Goal: Information Seeking & Learning: Learn about a topic

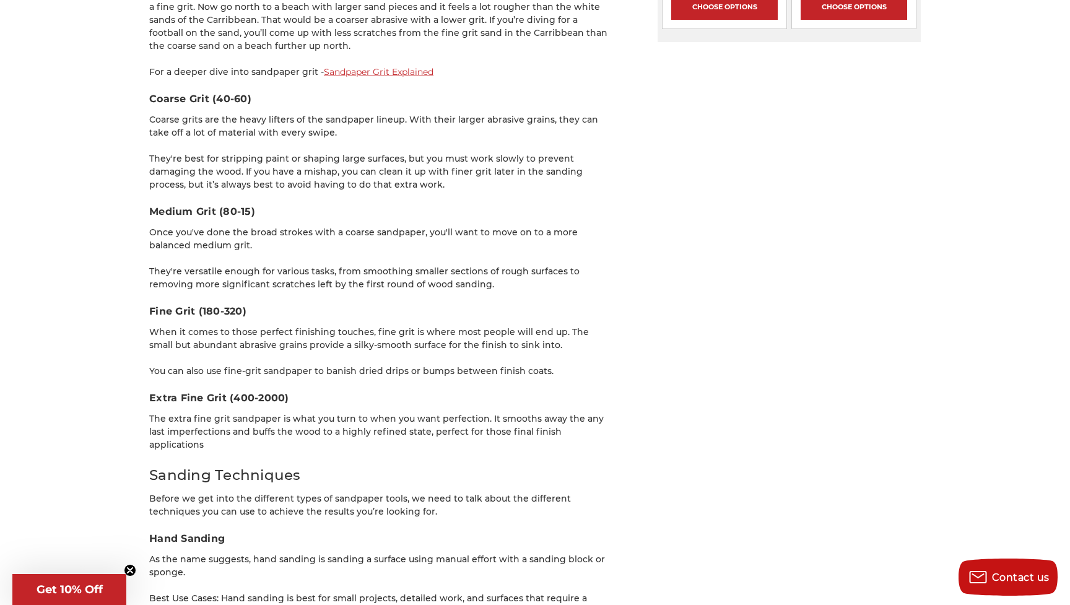
scroll to position [1824, 1]
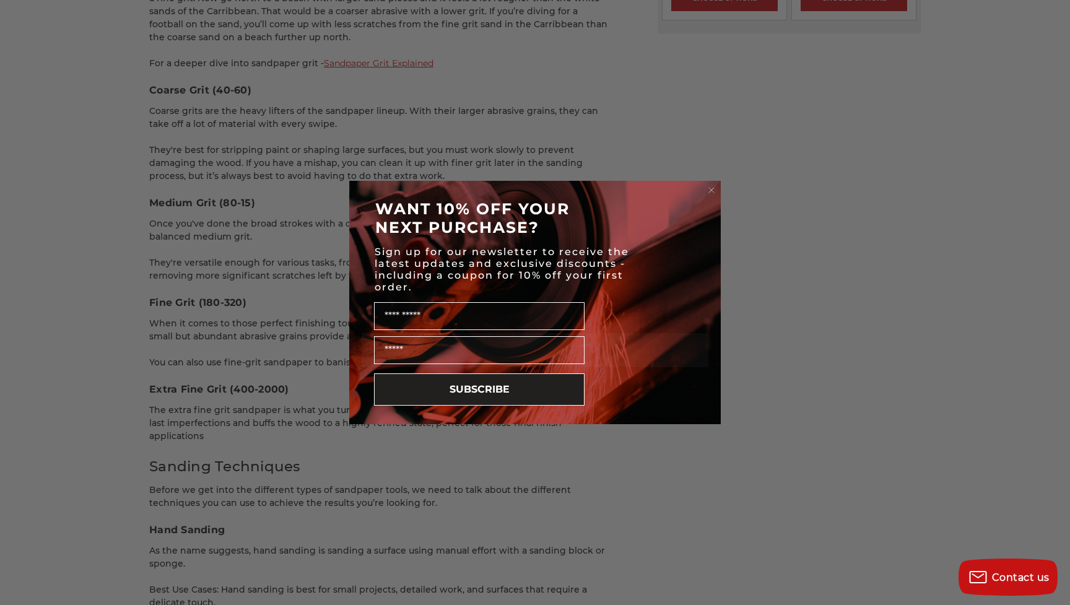
click at [712, 192] on circle "Close dialog" at bounding box center [712, 190] width 12 height 12
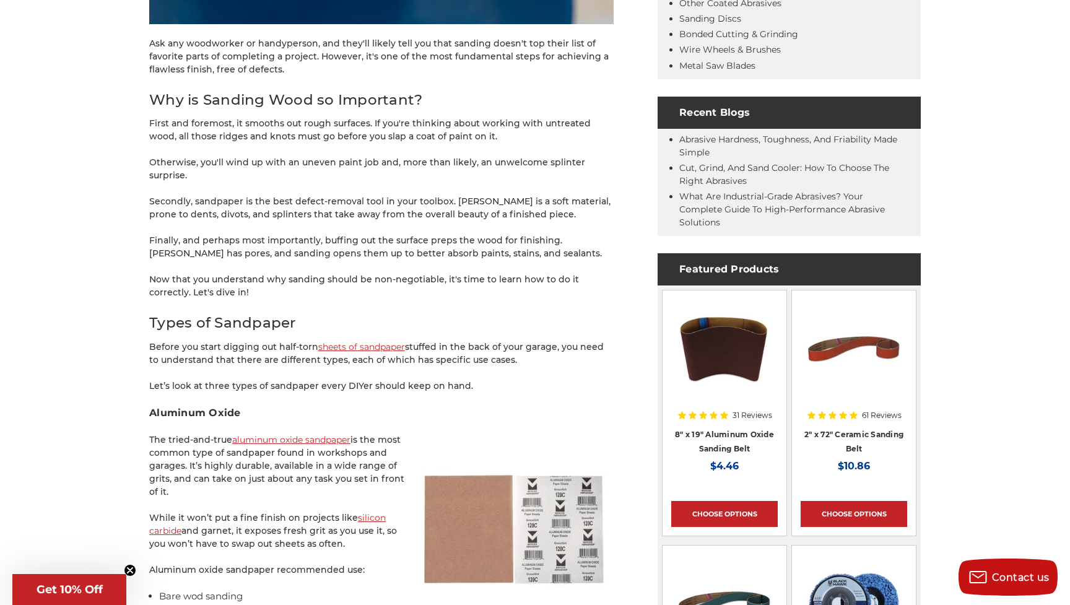
scroll to position [545, 0]
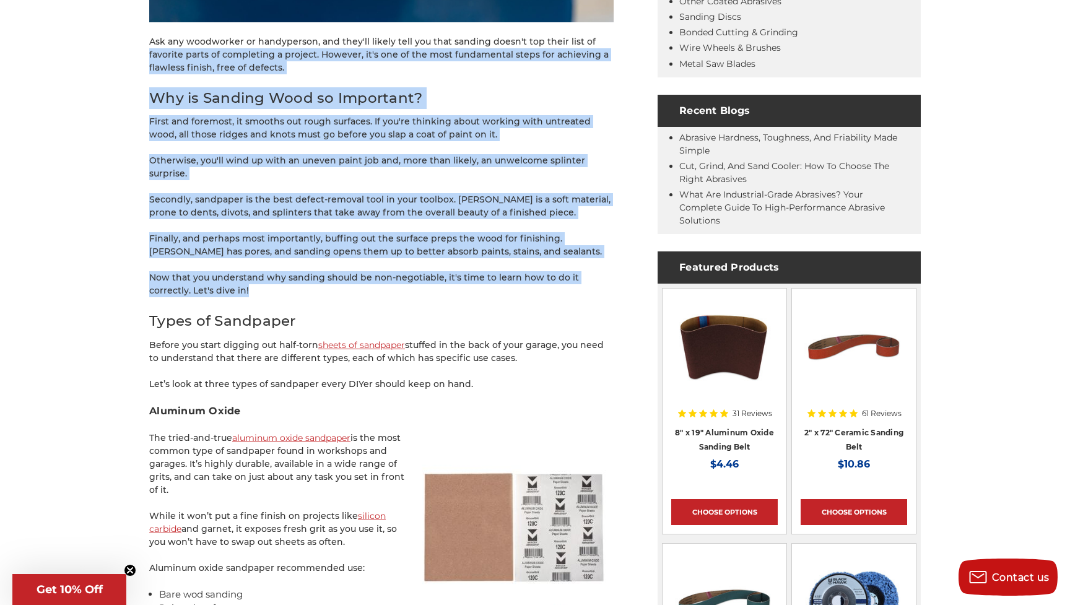
drag, startPoint x: 215, startPoint y: 279, endPoint x: 147, endPoint y: 55, distance: 233.6
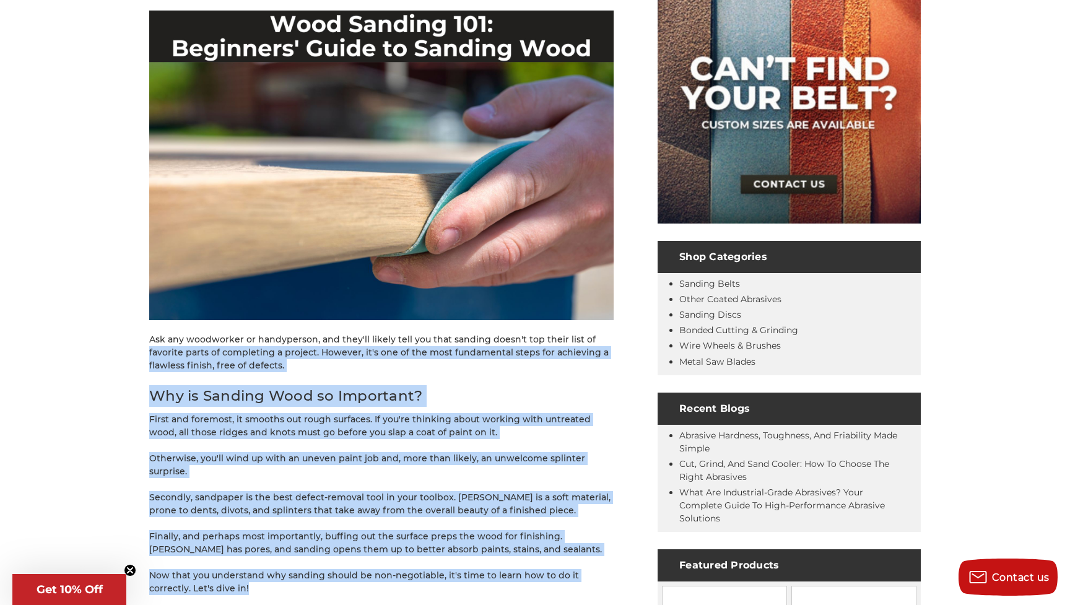
scroll to position [249, 0]
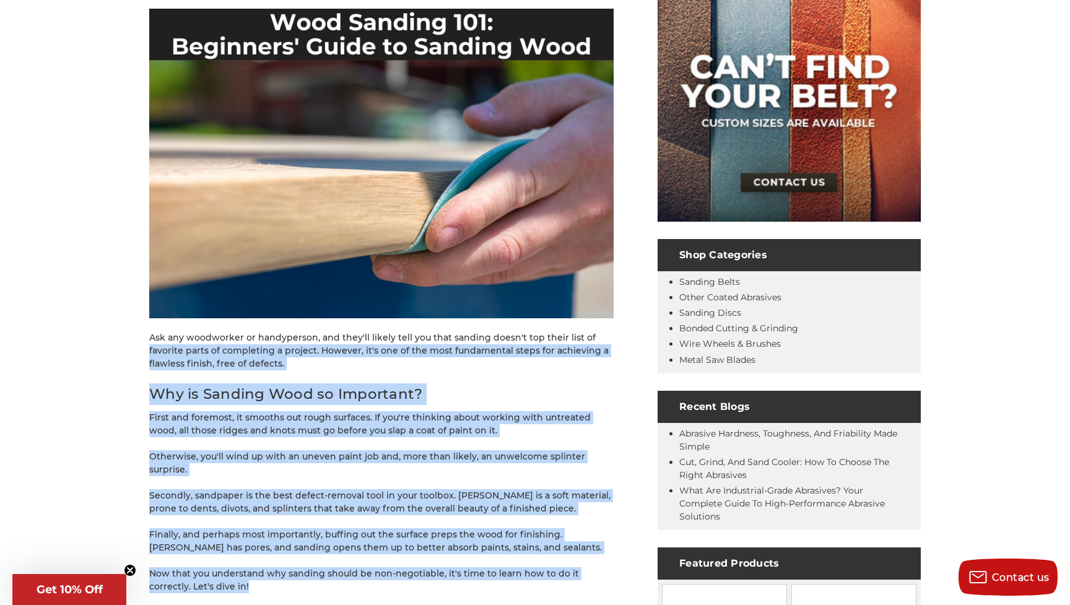
click at [218, 567] on p "Now that you understand why sanding should be non-negotiable, it's time to lear…" at bounding box center [381, 580] width 464 height 26
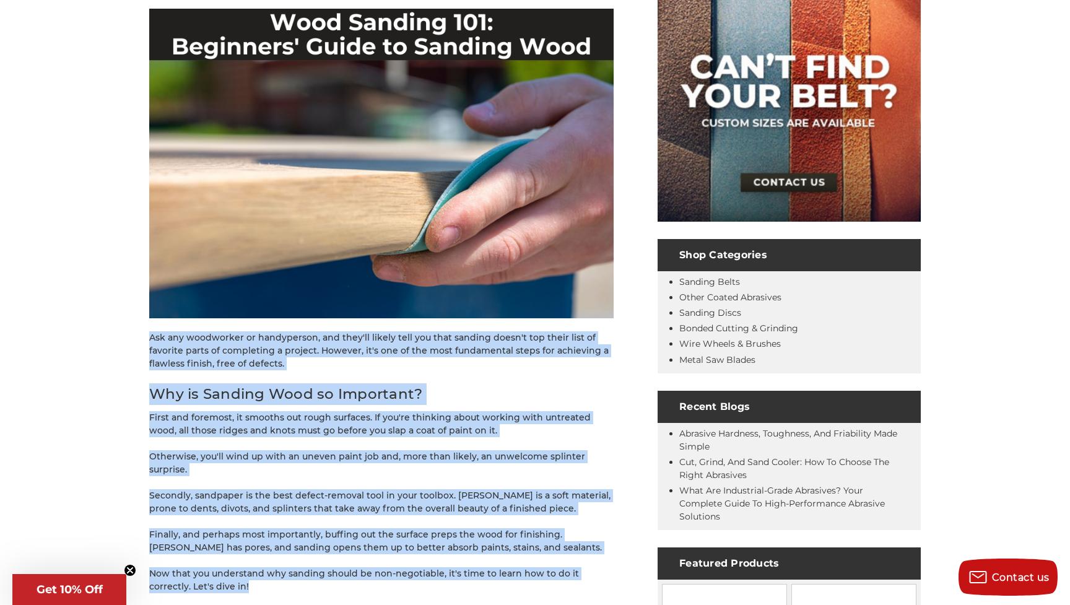
drag, startPoint x: 215, startPoint y: 573, endPoint x: 148, endPoint y: 340, distance: 242.8
copy div "Ask any woodworker or handyperson, and they'll likely tell you that sanding doe…"
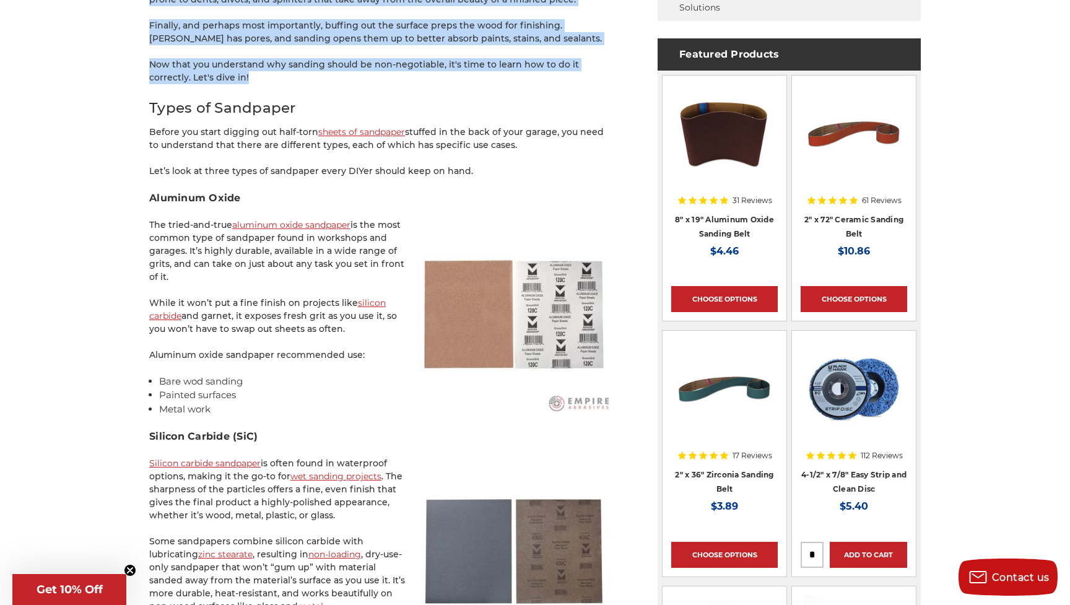
scroll to position [759, 0]
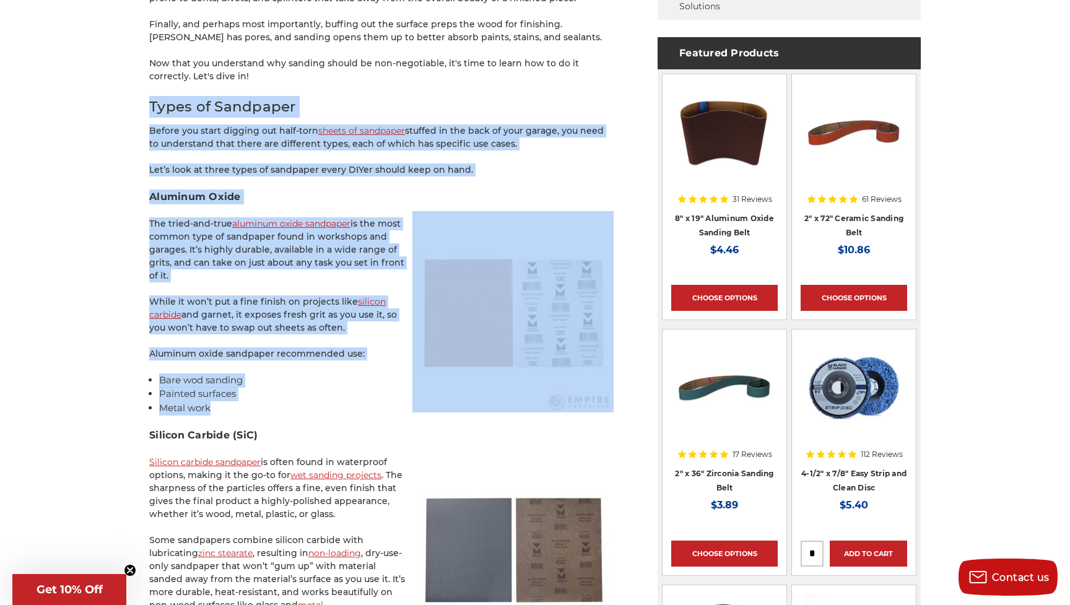
drag, startPoint x: 215, startPoint y: 397, endPoint x: 132, endPoint y: 97, distance: 311.3
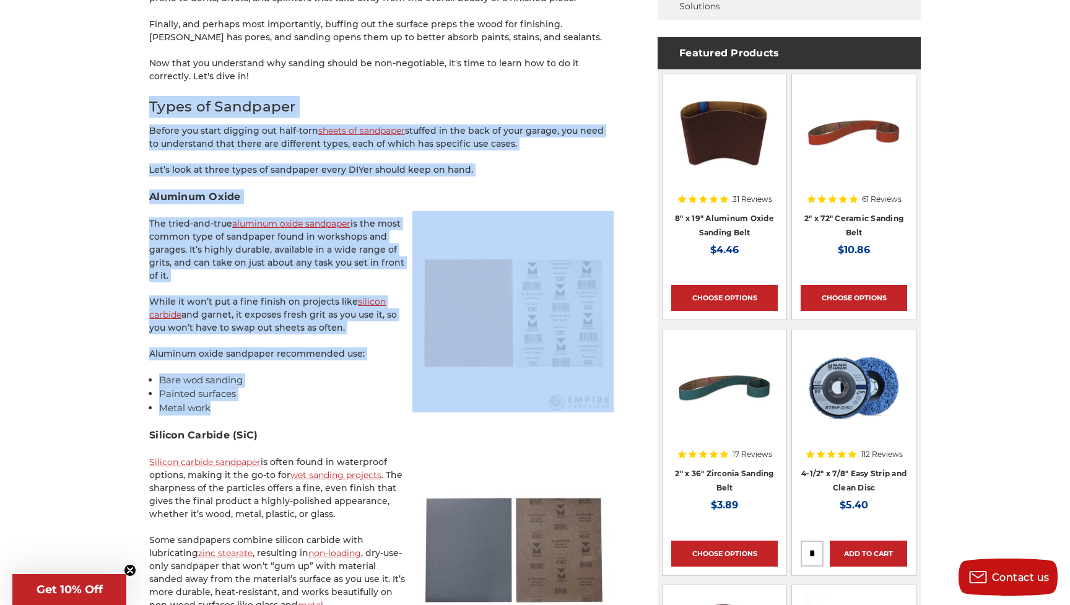
drag, startPoint x: 147, startPoint y: 93, endPoint x: 269, endPoint y: 395, distance: 325.8
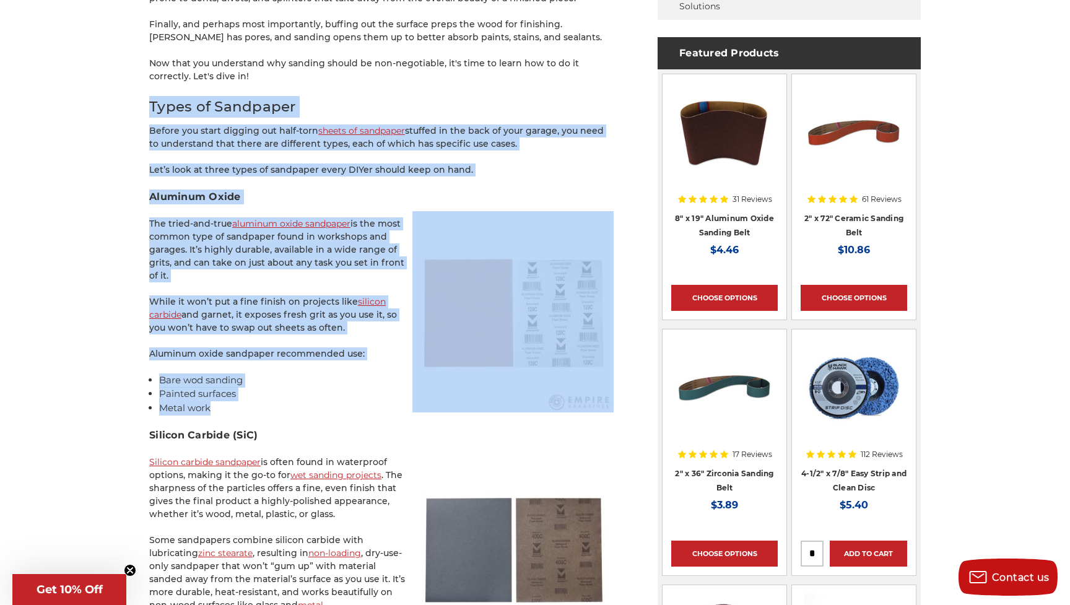
drag, startPoint x: 221, startPoint y: 394, endPoint x: 116, endPoint y: 96, distance: 315.6
copy div "Types of Sandpaper Before you start digging out half-torn sheets of sandpaper s…"
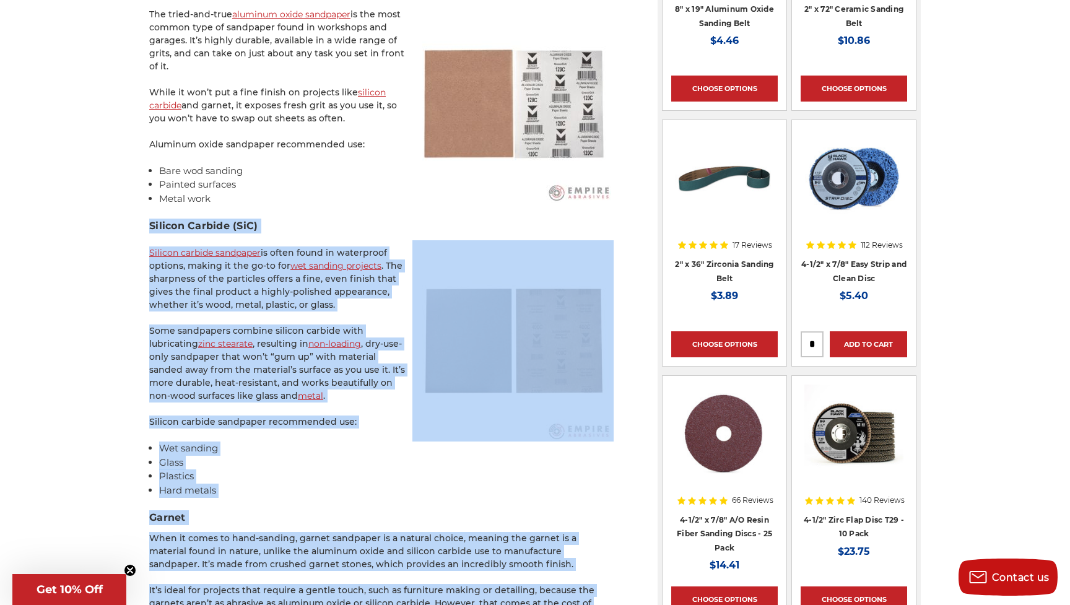
scroll to position [1003, 0]
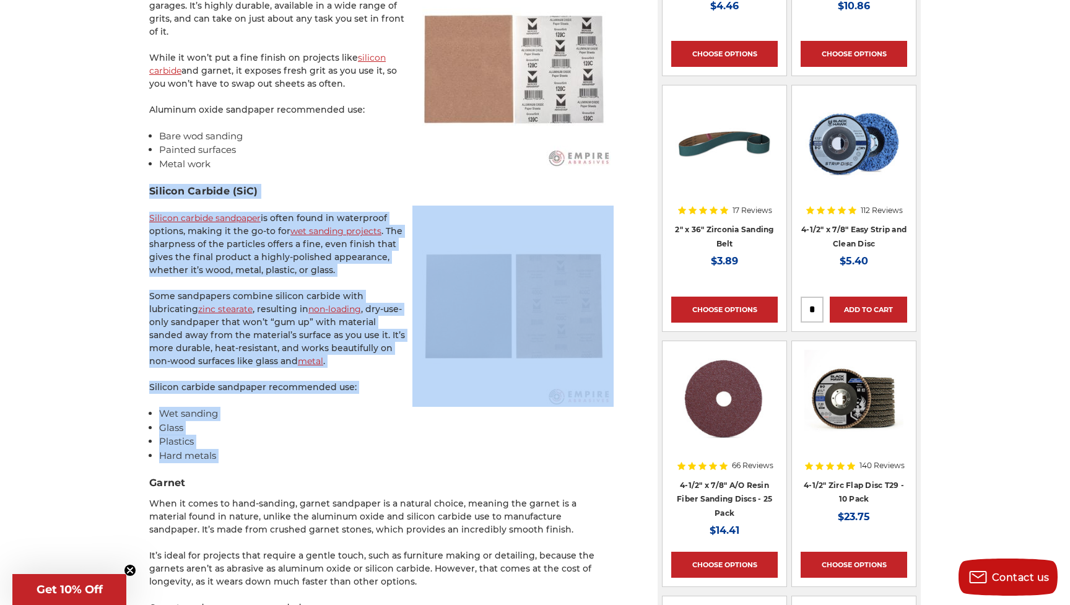
drag, startPoint x: 147, startPoint y: 381, endPoint x: 327, endPoint y: 455, distance: 194.3
copy div "Silicon Carbide (SiC) Silicon carbide sandpaper is often found in waterproof op…"
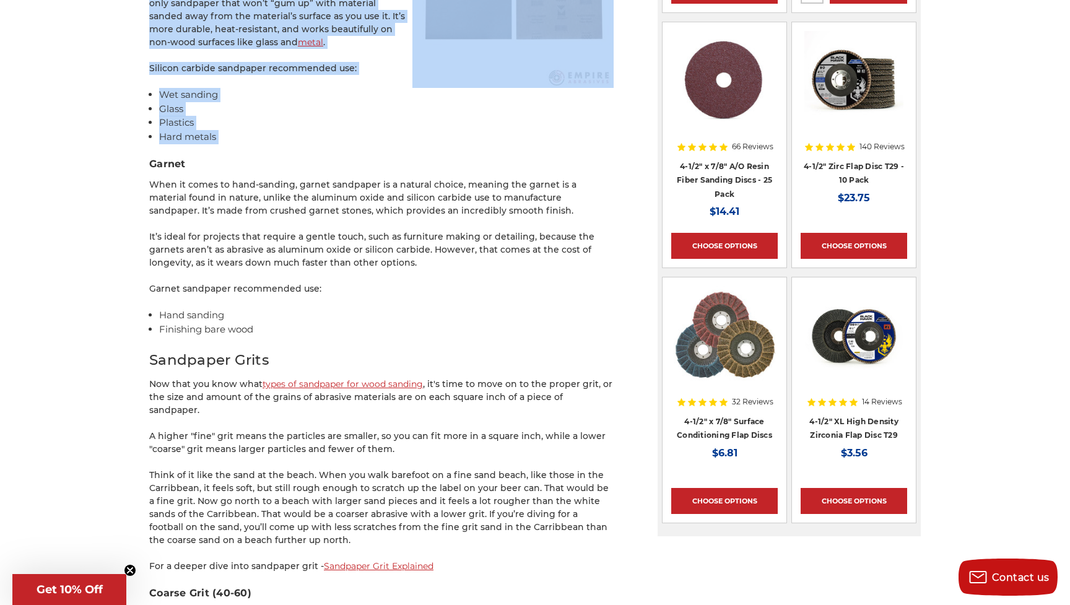
scroll to position [1321, 0]
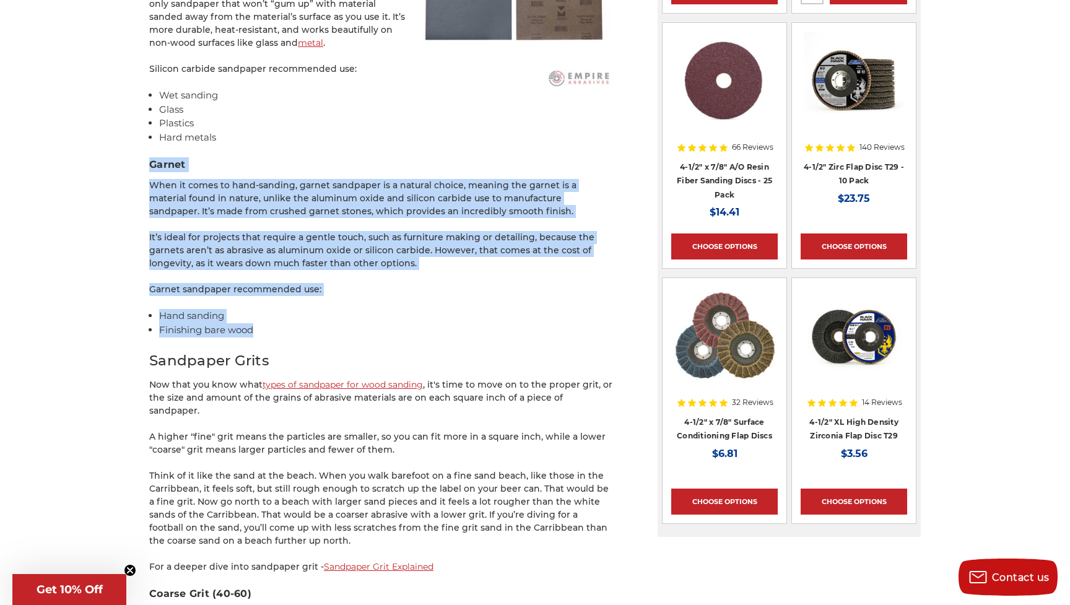
drag, startPoint x: 149, startPoint y: 148, endPoint x: 256, endPoint y: 322, distance: 204.6
copy div "Garnet When it comes to hand-sanding, garnet sandpaper is a natural choice, mea…"
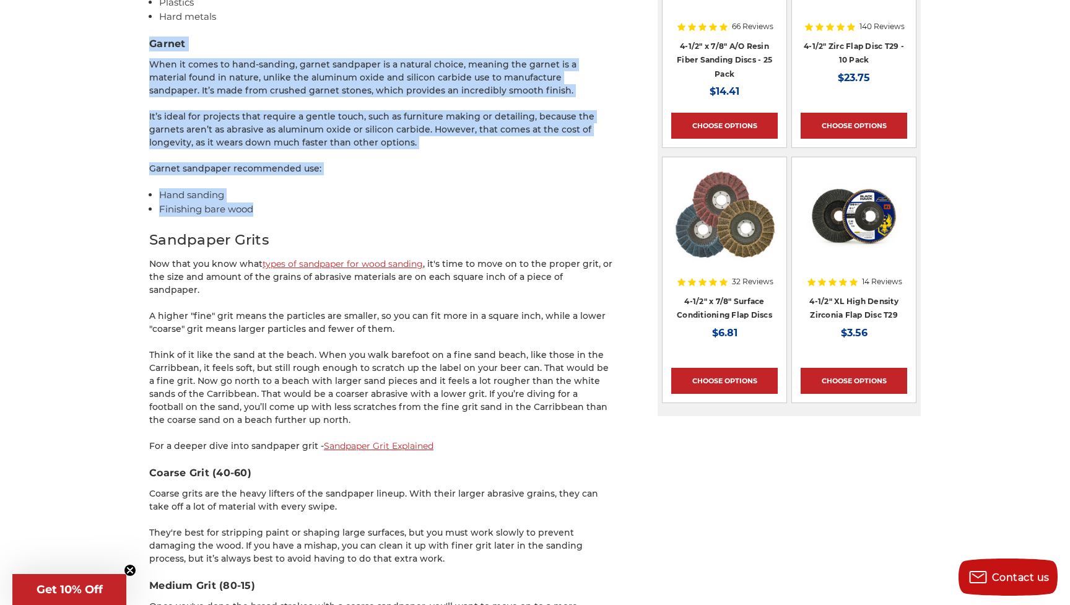
scroll to position [1451, 0]
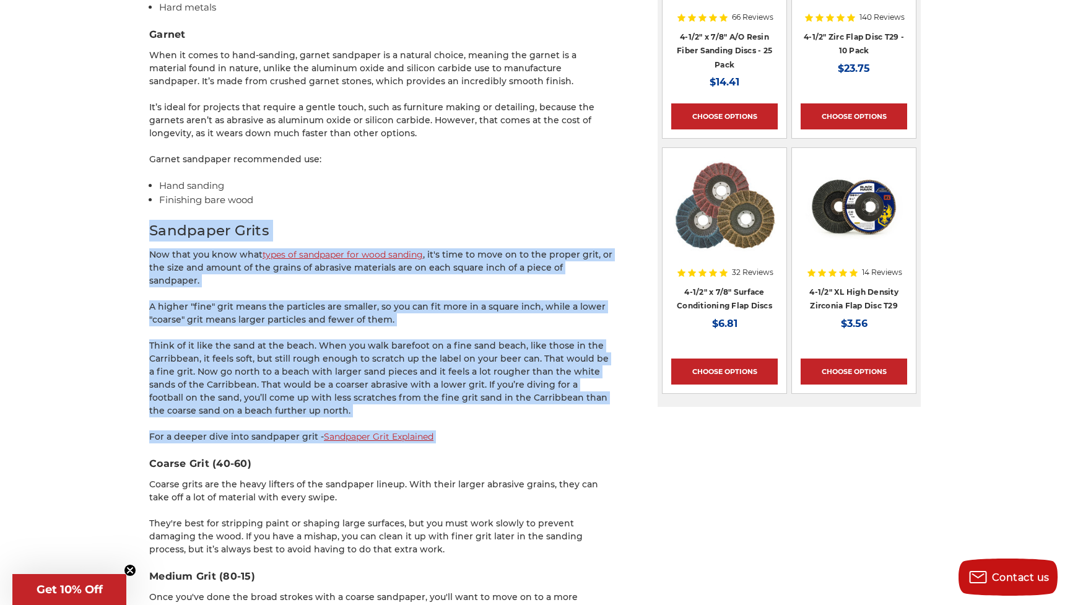
drag, startPoint x: 148, startPoint y: 218, endPoint x: 394, endPoint y: 422, distance: 319.2
copy div "Loremipsu Dolor Sit amet con adip elit seddo ei temporinc utl etdo magnaal , en…"
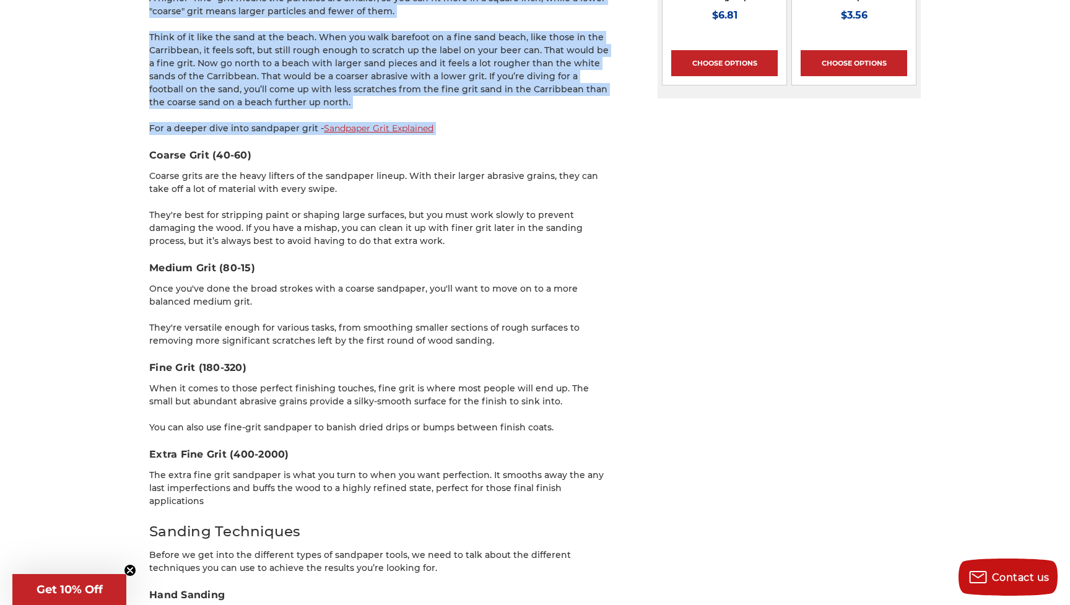
scroll to position [1762, 0]
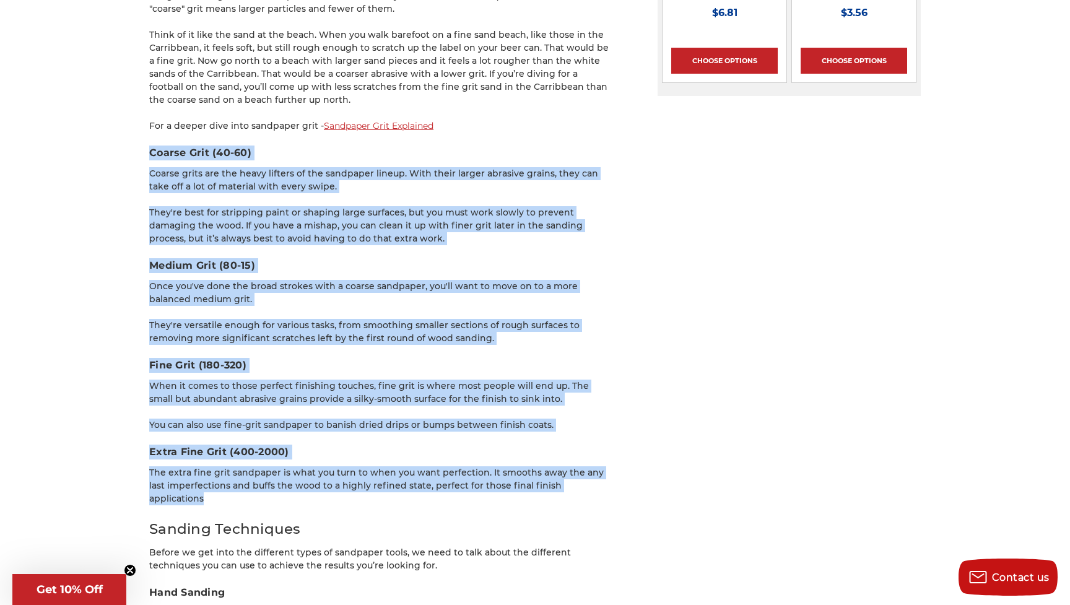
drag, startPoint x: 148, startPoint y: 126, endPoint x: 595, endPoint y: 463, distance: 559.6
click at [595, 463] on div "home blog wood sanding 101 - beginners' guide to sanding wood Wood Sanding 101 …" at bounding box center [534, 601] width 875 height 4454
copy div "Loremi Dolo (88-23) Sitame conse adi eli seddo eiusmod te inc utlaboree dolore.…"
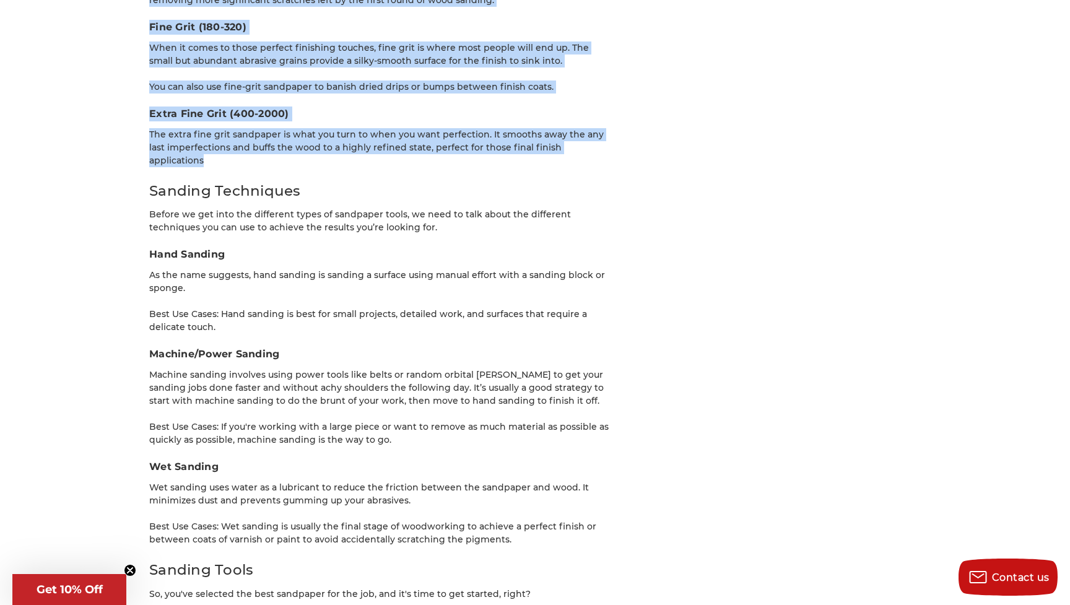
scroll to position [2105, 0]
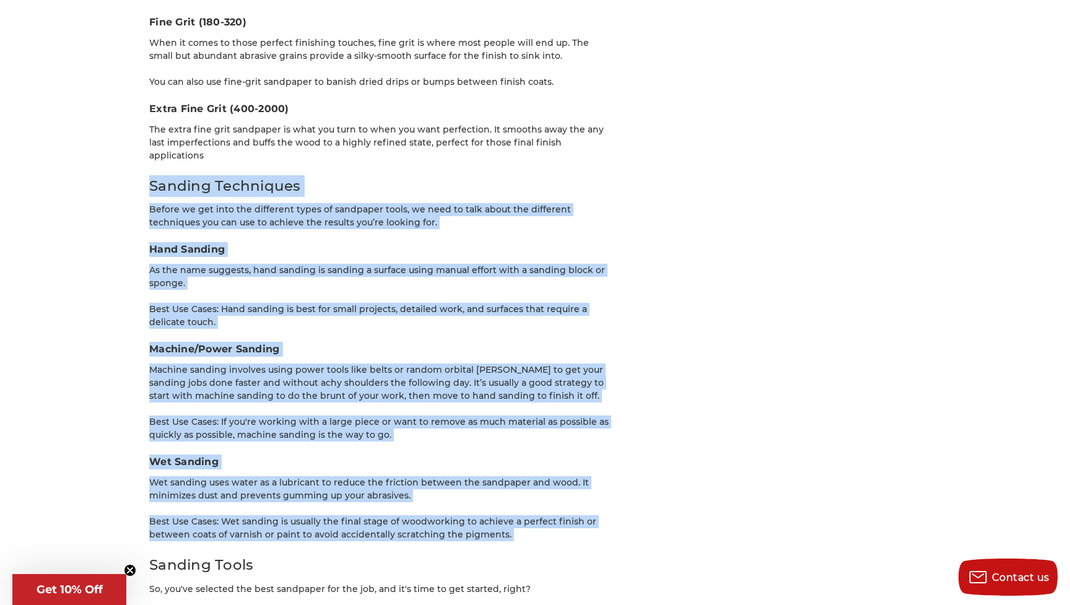
drag, startPoint x: 150, startPoint y: 150, endPoint x: 494, endPoint y: 513, distance: 499.7
click at [494, 513] on div "Ask any woodworker or handyperson, and they'll likely tell you that sanding doe…" at bounding box center [381, 312] width 464 height 4319
copy div "Loremip Dolorsitam Consec ad eli sedd eiu temporinc utlab et doloremag aliqu, e…"
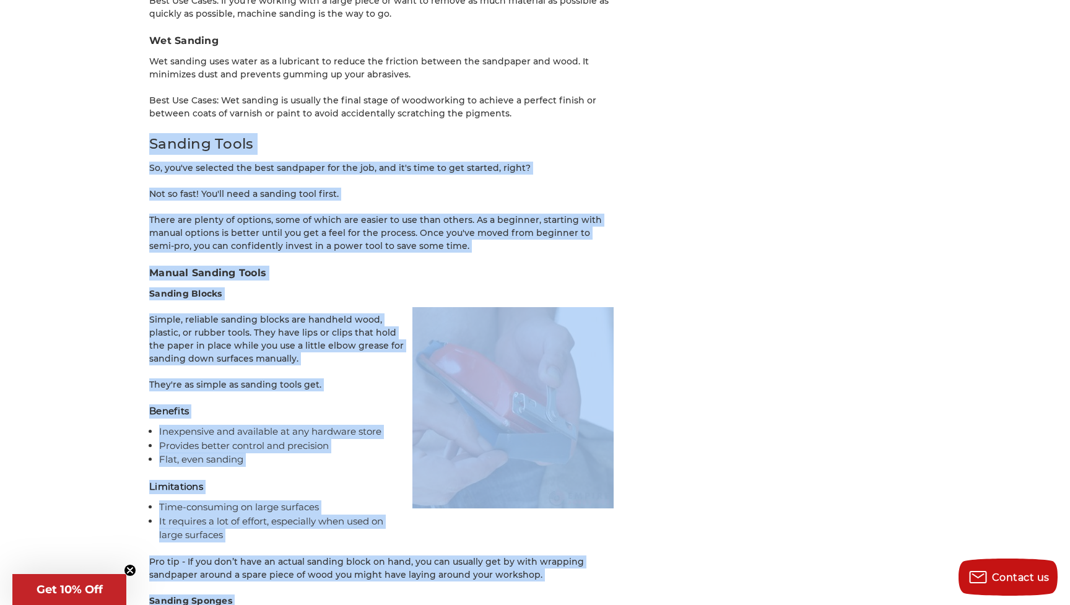
scroll to position [2530, 0]
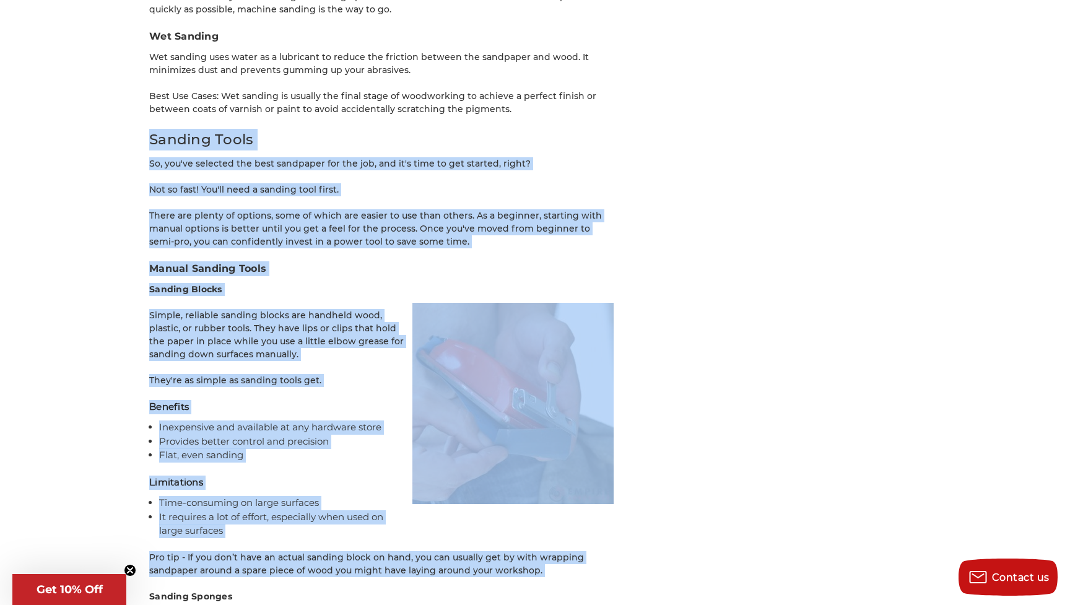
drag, startPoint x: 149, startPoint y: 133, endPoint x: 497, endPoint y: 545, distance: 539.4
copy div "Loremip Dolor Si, ame'co adipisci eli sedd eiusmodte inc utl etd, mag al'e admi…"
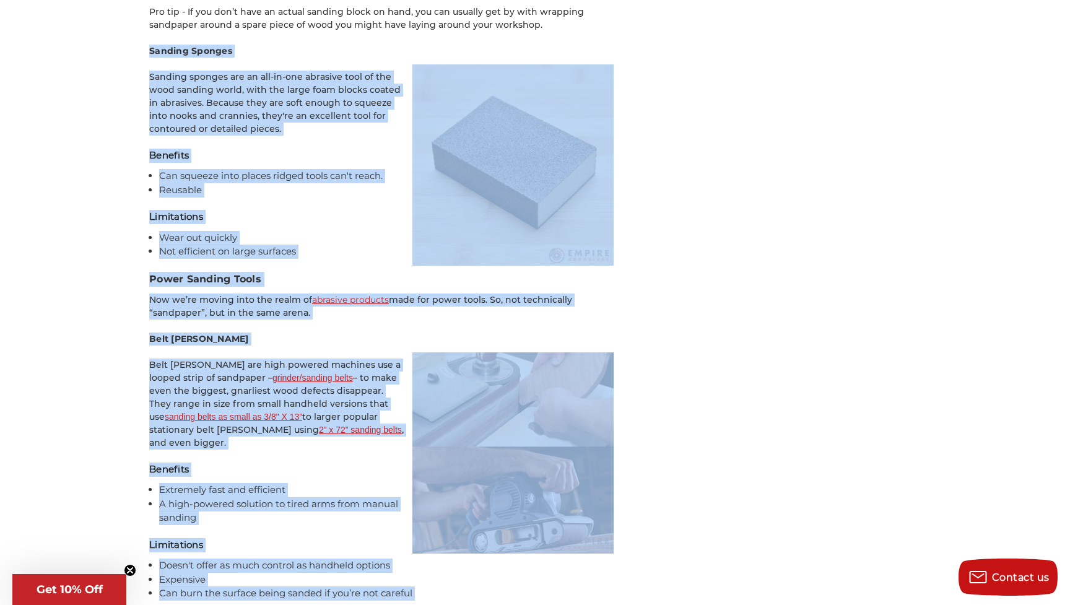
scroll to position [3099, 0]
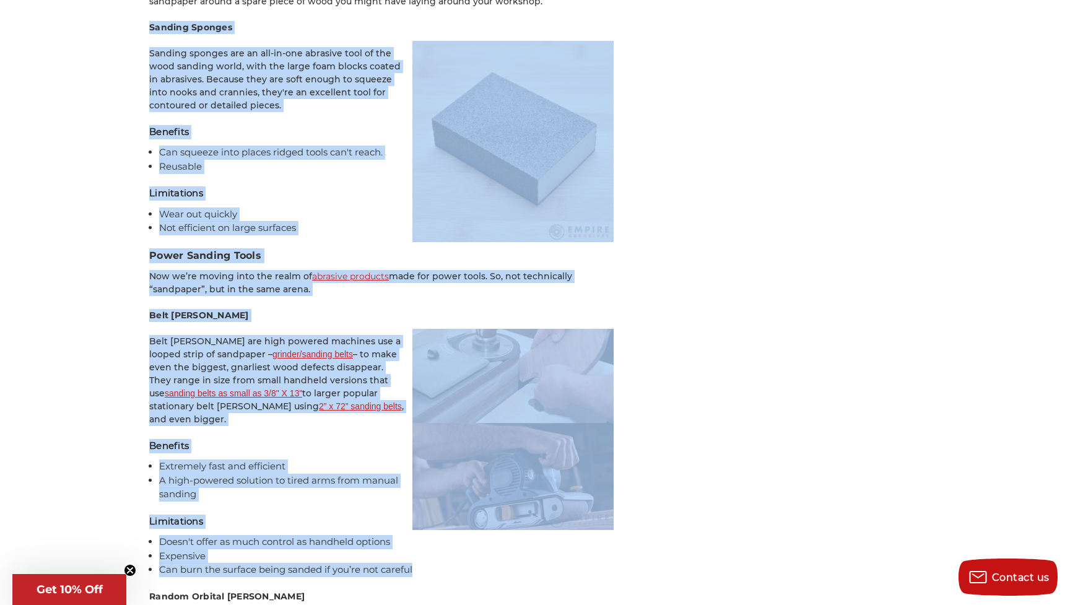
drag, startPoint x: 148, startPoint y: 142, endPoint x: 422, endPoint y: 516, distance: 463.3
copy div "Loremip Dolorsi Ametcon adipisc eli se doe-te-inc utlabore etdo ma ali enim adm…"
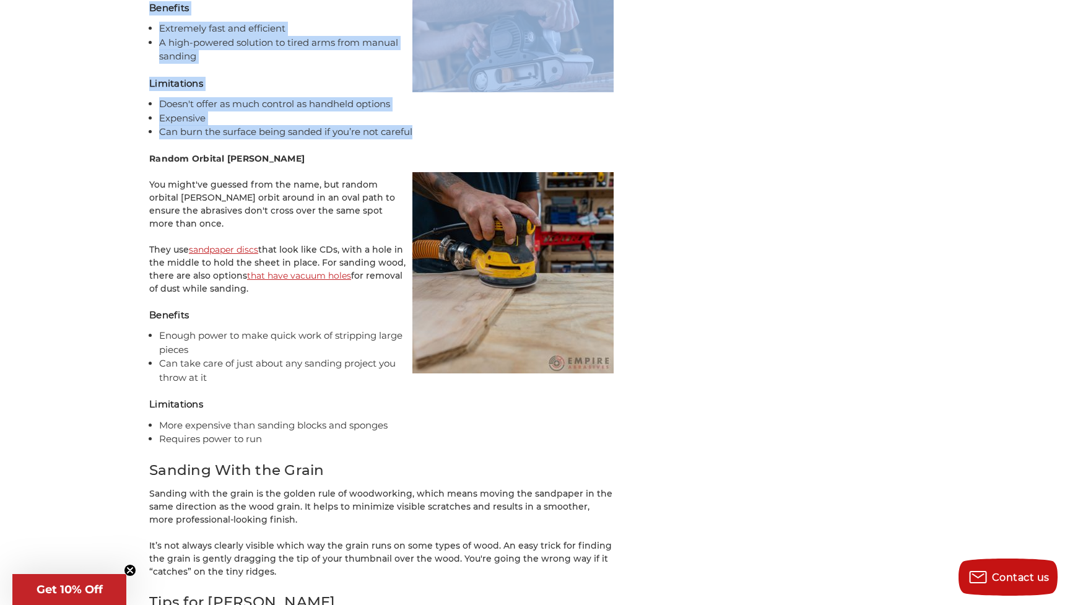
scroll to position [3544, 0]
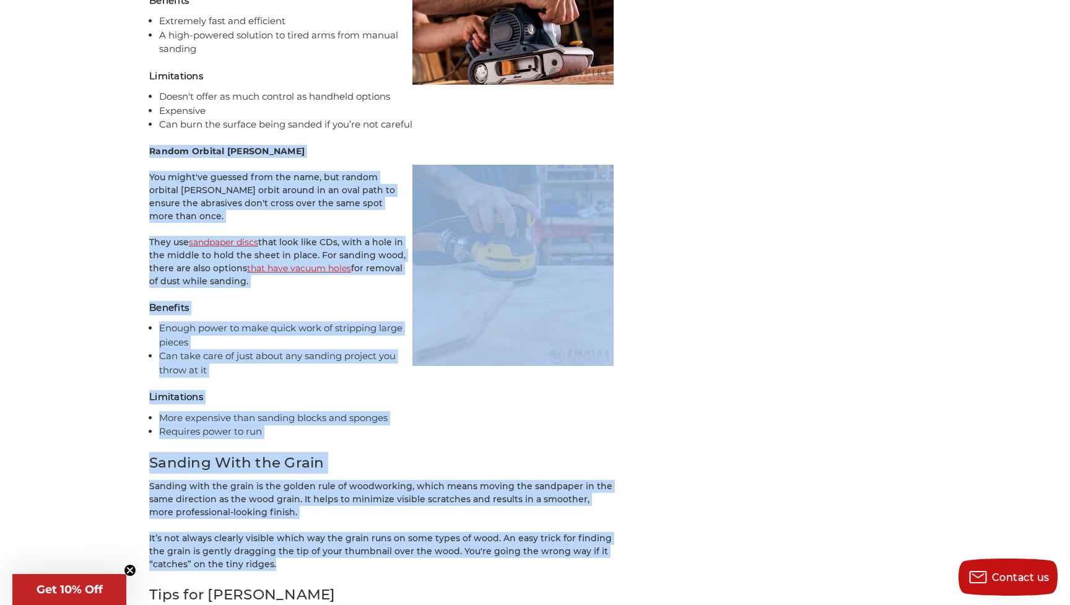
drag, startPoint x: 150, startPoint y: 97, endPoint x: 404, endPoint y: 493, distance: 471.1
copy div "Loremi Dolorsi Ametcon Adi elits'do eiusmod temp inc utla, etd magnaa enimadm v…"
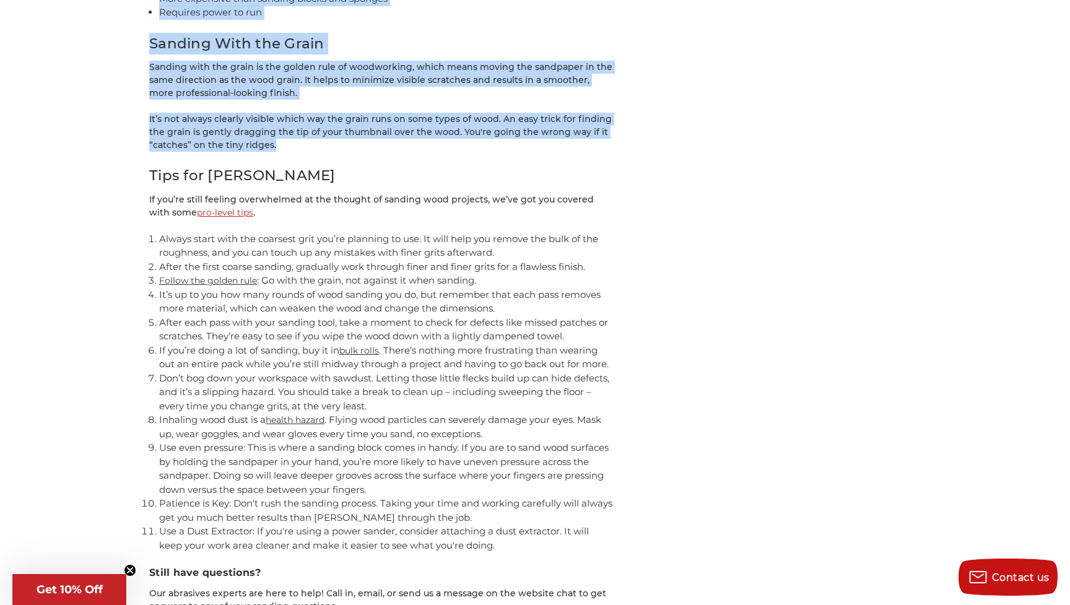
scroll to position [3965, 0]
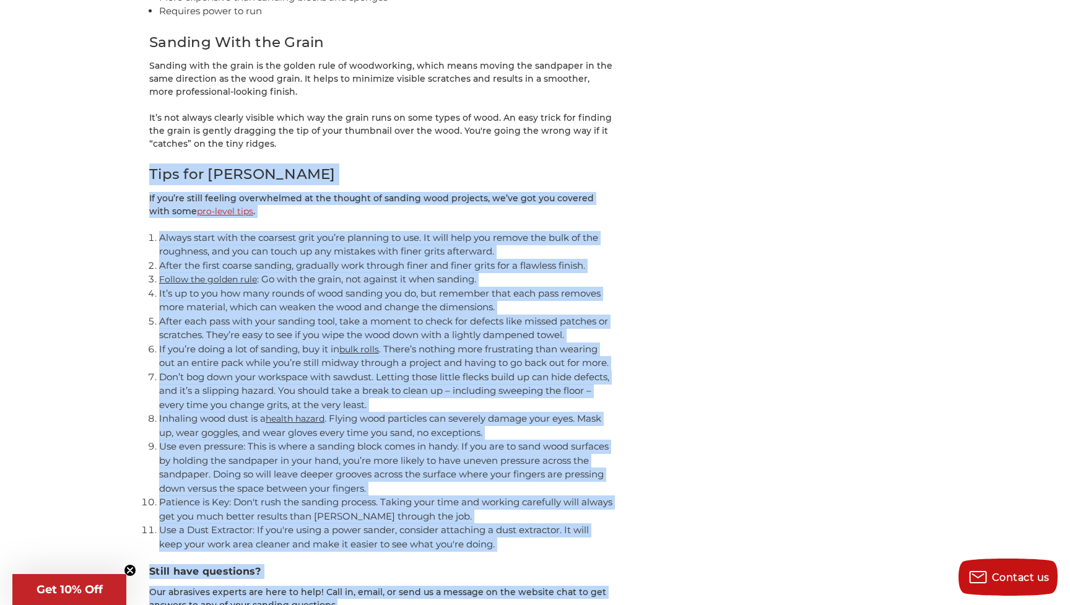
drag, startPoint x: 149, startPoint y: 102, endPoint x: 521, endPoint y: 535, distance: 570.7
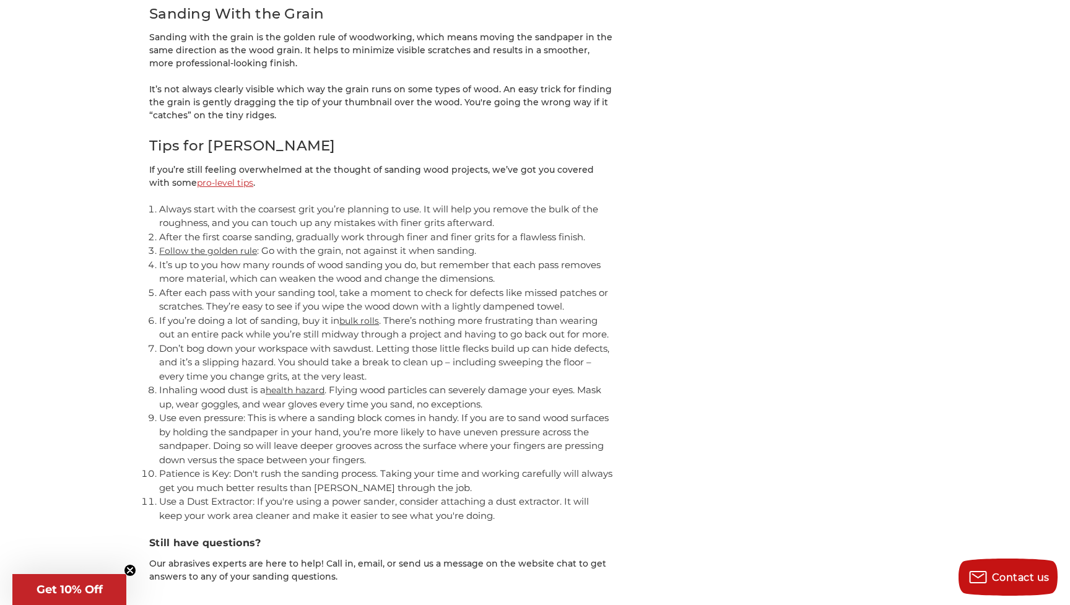
scroll to position [3989, 0]
